Goal: Task Accomplishment & Management: Complete application form

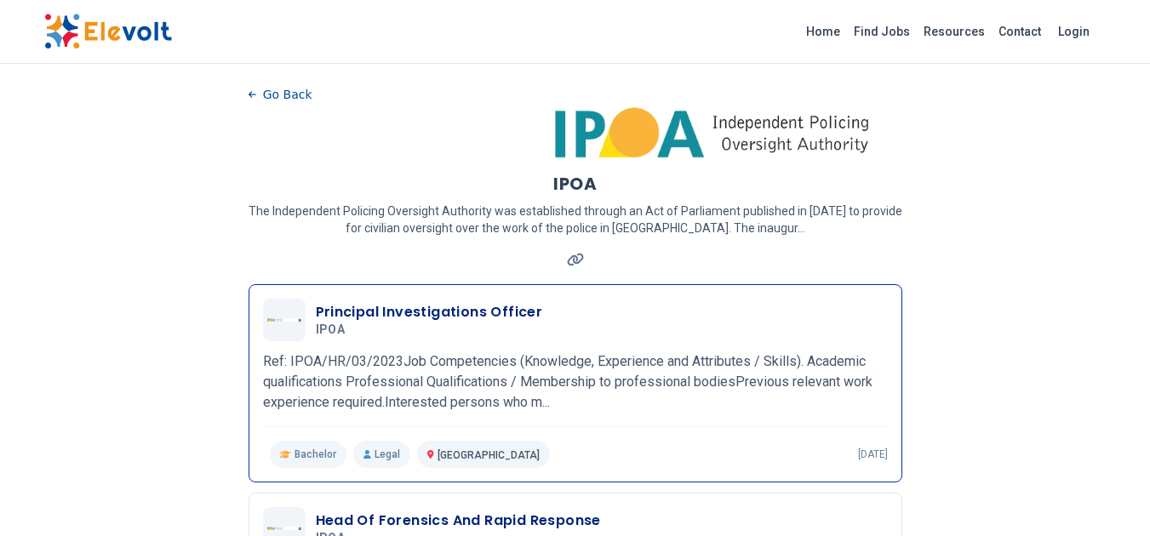
click at [416, 301] on div "Principal Investigations Officer IPOA 02/22/2023 03/24/2023" at bounding box center [575, 320] width 625 height 43
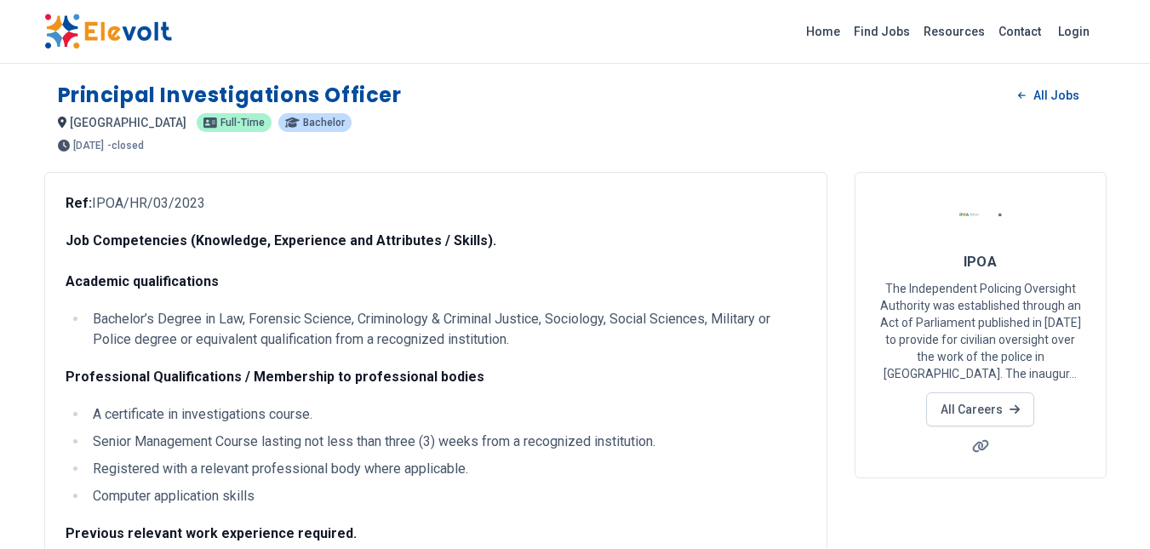
scroll to position [480, 0]
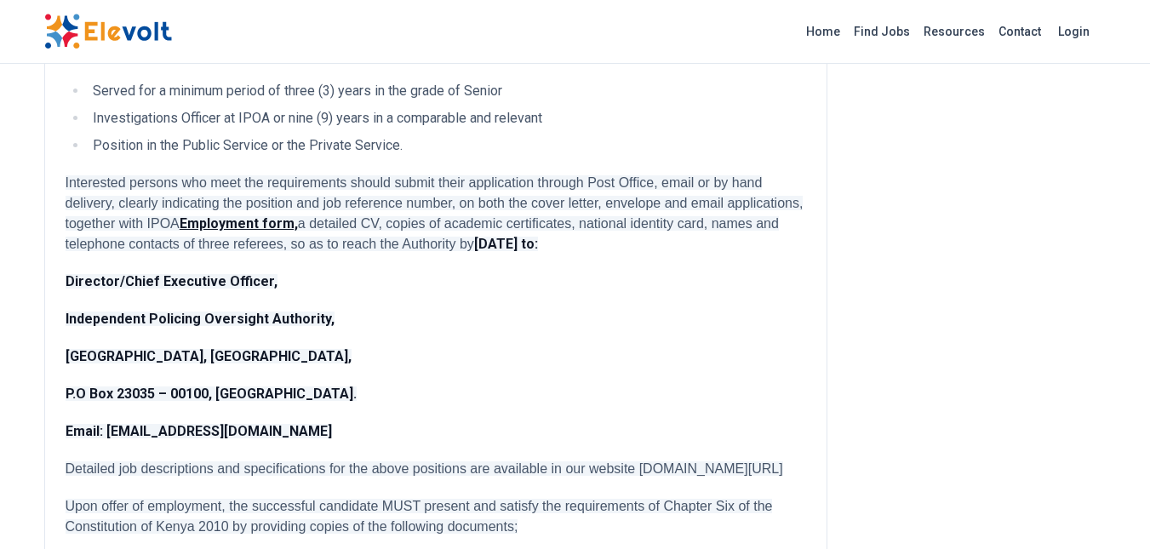
click at [727, 324] on p "Independent Policing Oversight Authority," at bounding box center [436, 319] width 740 height 20
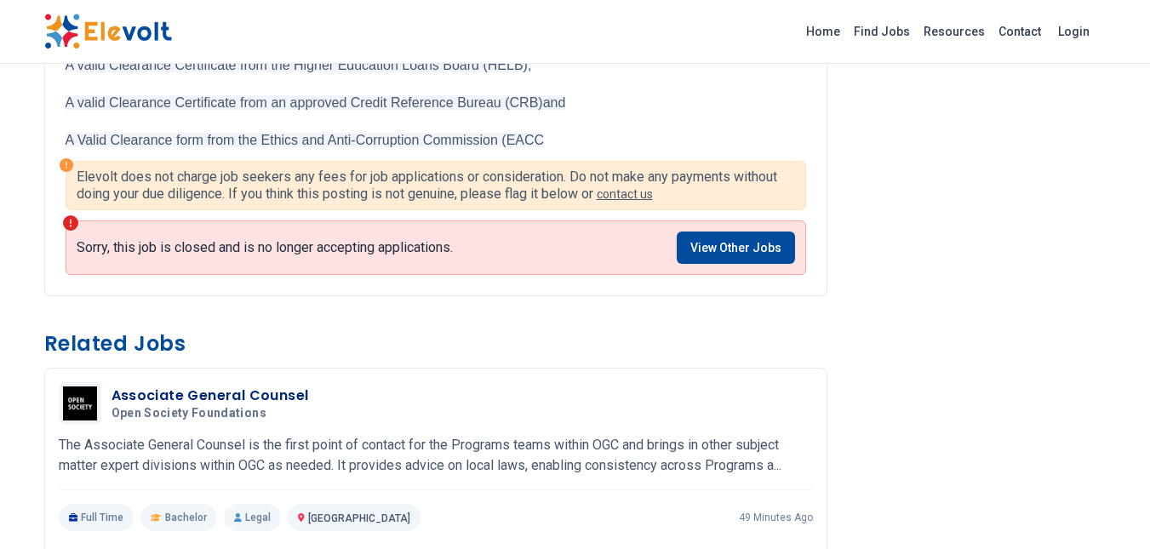
scroll to position [509, 0]
